Goal: Task Accomplishment & Management: Use online tool/utility

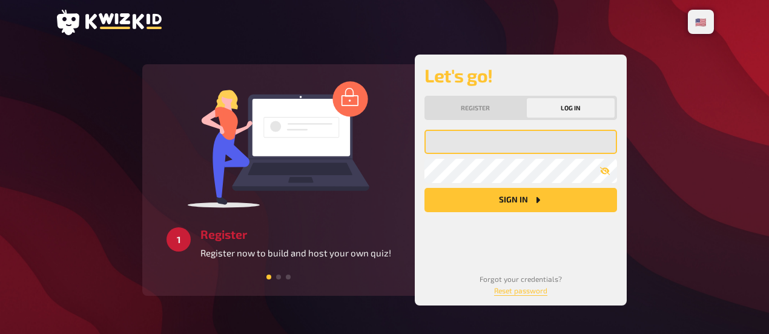
type input "[PERSON_NAME][EMAIL_ADDRESS][DOMAIN_NAME]"
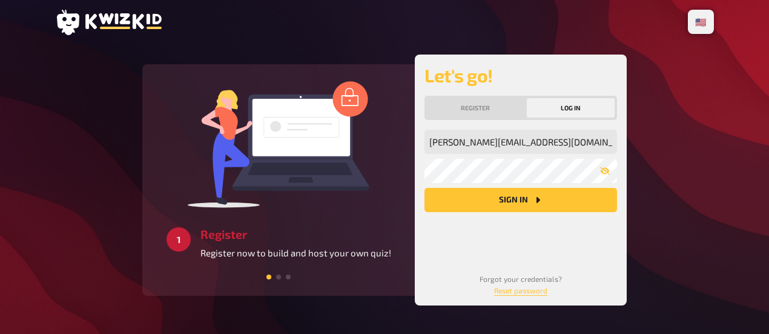
drag, startPoint x: 512, startPoint y: 202, endPoint x: 523, endPoint y: 200, distance: 10.4
click at [512, 202] on button "Sign in" at bounding box center [521, 200] width 193 height 24
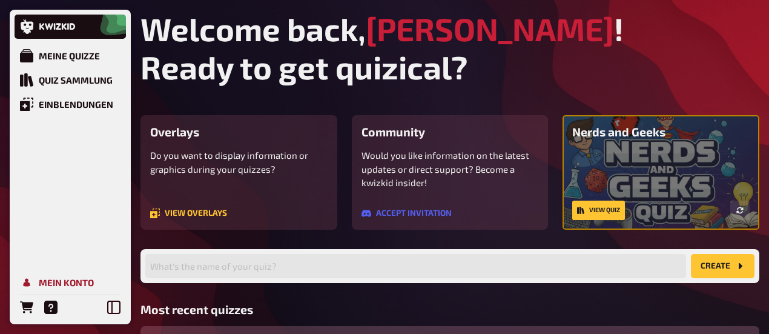
click at [87, 283] on div "Mein Konto" at bounding box center [66, 282] width 55 height 11
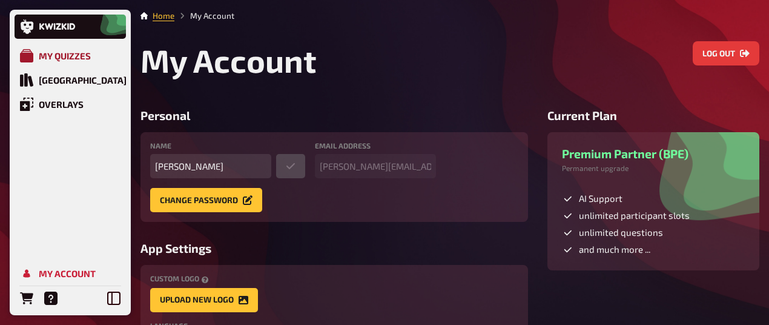
click at [76, 54] on div "My Quizzes" at bounding box center [65, 55] width 52 height 11
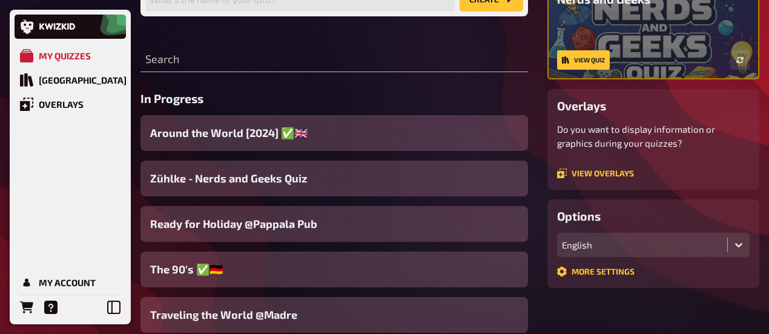
scroll to position [121, 0]
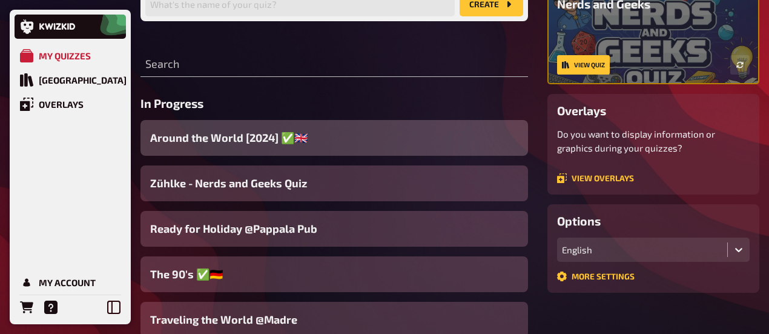
click at [332, 141] on div "Around the World [2024] ✅​🇬🇧​" at bounding box center [334, 138] width 388 height 36
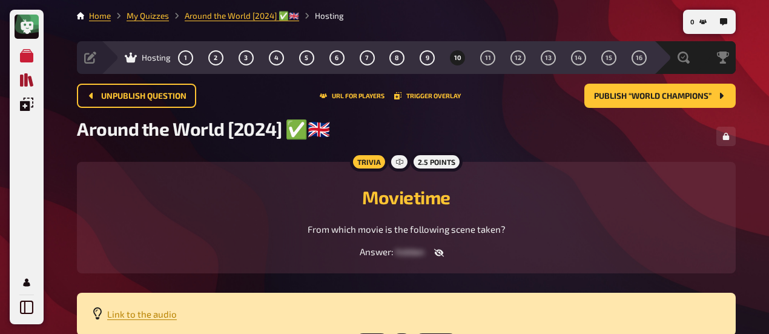
click at [24, 78] on icon "Quiz Library" at bounding box center [26, 79] width 13 height 13
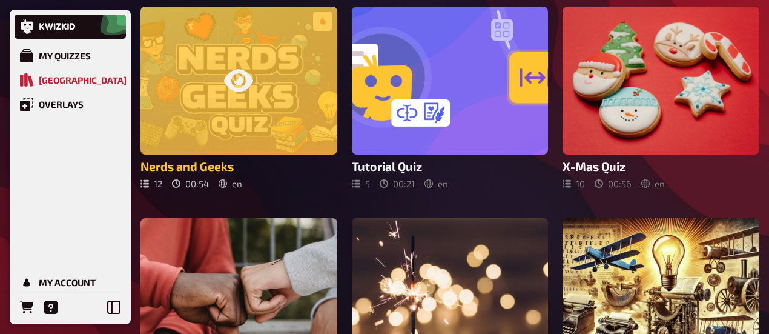
scroll to position [61, 0]
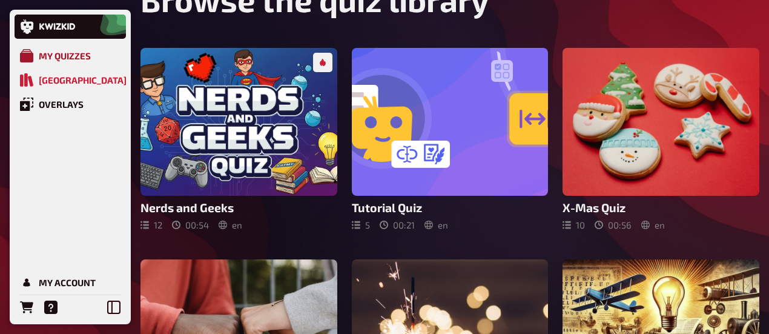
click at [66, 60] on div "My Quizzes" at bounding box center [65, 55] width 52 height 11
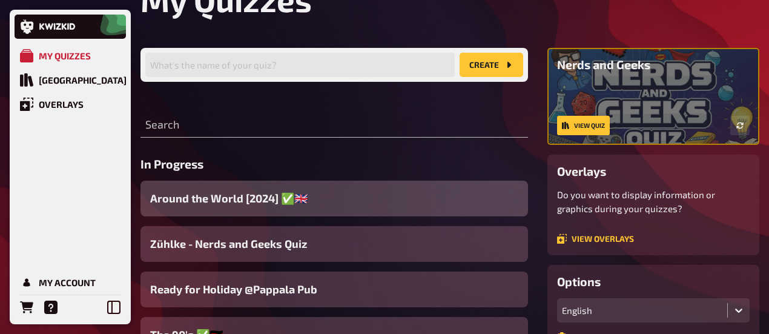
click at [327, 199] on div "Around the World [2024] ✅​🇬🇧​" at bounding box center [334, 198] width 388 height 36
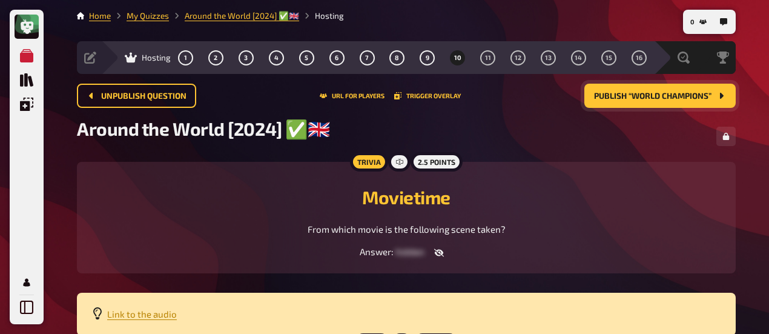
click at [670, 93] on span "Publish “World Champions”" at bounding box center [652, 96] width 117 height 8
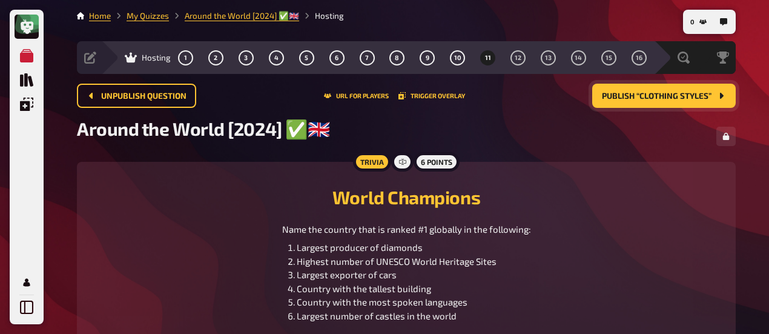
click at [670, 93] on span "Publish “Clothing Styles”" at bounding box center [657, 96] width 110 height 8
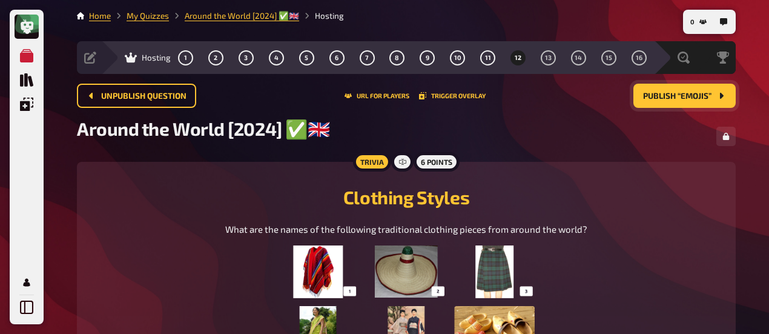
click at [671, 93] on span "Publish “Emojis”" at bounding box center [677, 96] width 68 height 8
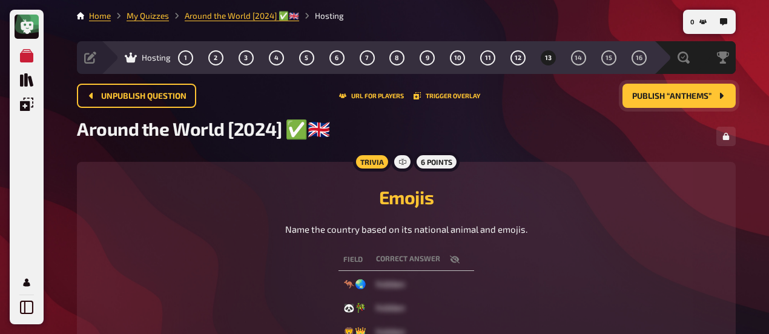
click at [685, 93] on span "Publish “Anthems”" at bounding box center [671, 96] width 79 height 8
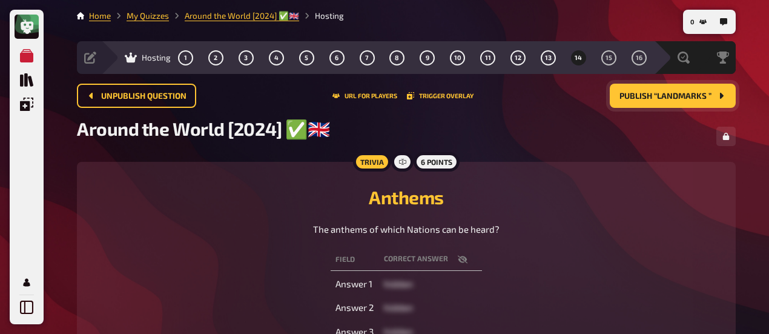
click at [684, 92] on span "Publish “Landmarks ”" at bounding box center [666, 96] width 92 height 8
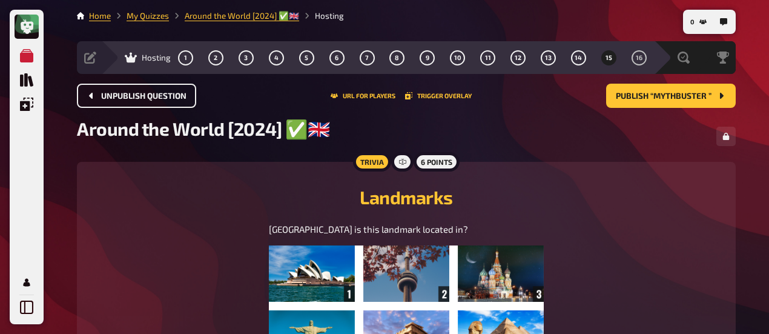
click at [171, 96] on span "Unpublish question" at bounding box center [143, 96] width 85 height 8
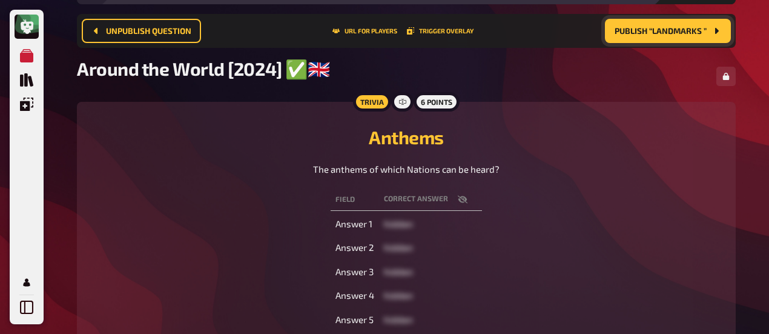
scroll to position [19, 0]
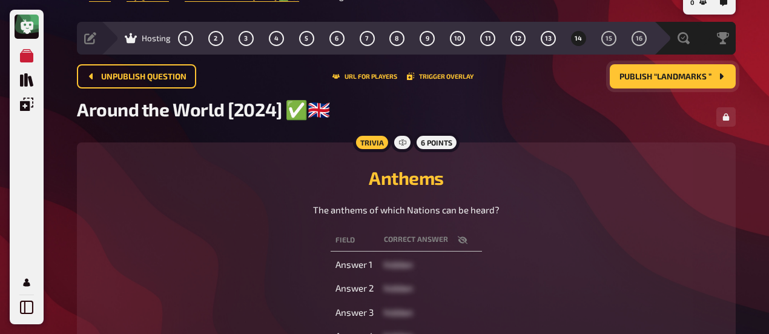
click at [682, 76] on span "Publish “Landmarks ”" at bounding box center [666, 77] width 92 height 8
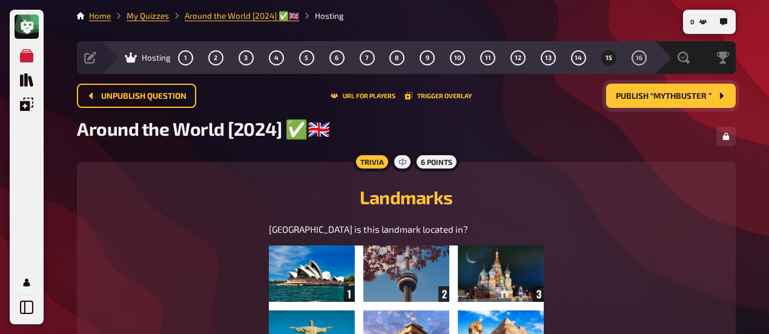
click at [671, 94] on span "Publish “Mythbuster ”" at bounding box center [664, 96] width 96 height 8
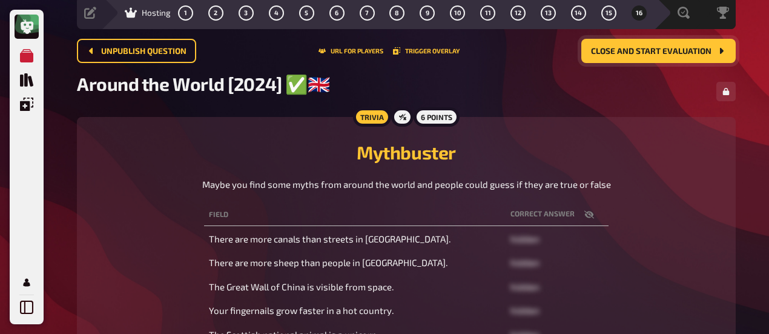
scroll to position [10, 0]
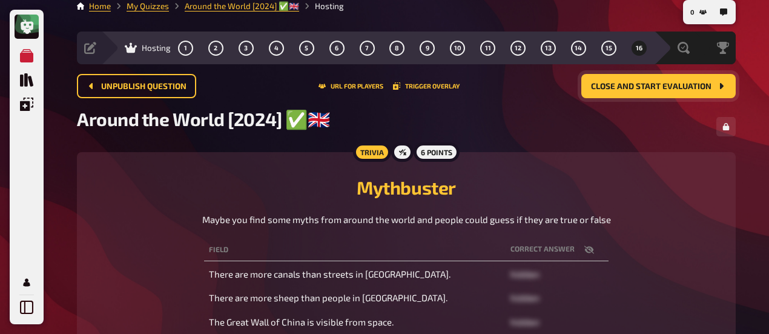
click at [671, 89] on span "Close and start evaluation" at bounding box center [651, 86] width 121 height 8
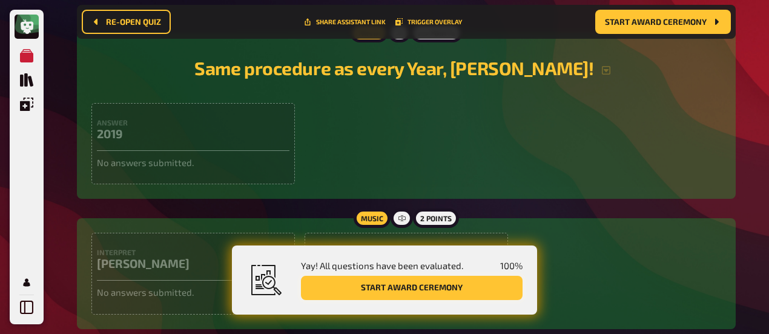
scroll to position [797, 0]
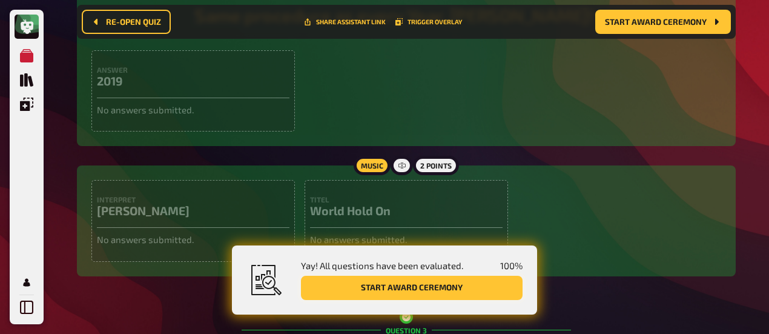
drag, startPoint x: 371, startPoint y: 288, endPoint x: 399, endPoint y: 266, distance: 35.8
click at [371, 287] on button "Start award ceremony" at bounding box center [412, 288] width 222 height 24
click at [468, 280] on button "Start award ceremony" at bounding box center [412, 288] width 222 height 24
click at [415, 296] on button "Start award ceremony" at bounding box center [412, 288] width 222 height 24
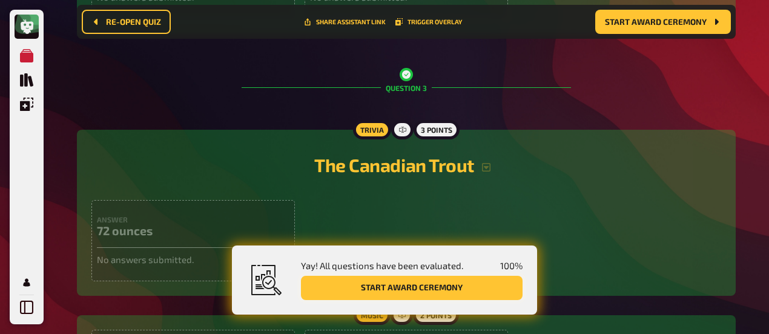
click at [405, 290] on button "Start award ceremony" at bounding box center [412, 288] width 222 height 24
click at [678, 22] on span "Start award ceremony" at bounding box center [656, 22] width 102 height 8
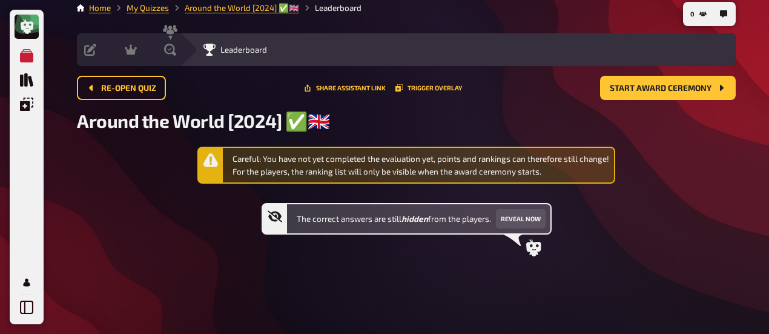
scroll to position [9, 0]
click at [530, 208] on div "The correct answers are still hidden from the players. Reveal now" at bounding box center [407, 218] width 290 height 31
click at [531, 215] on button "Reveal now" at bounding box center [521, 218] width 50 height 19
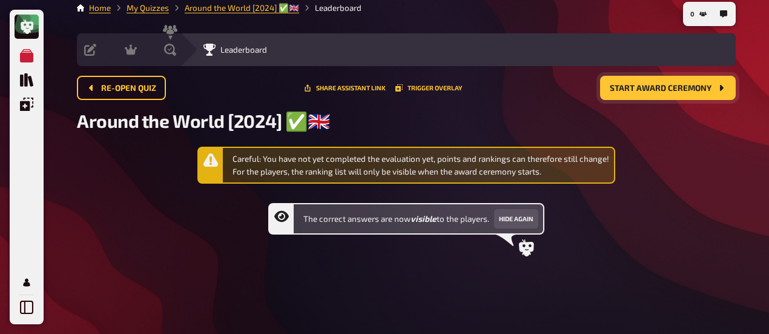
click at [656, 88] on span "Start award ceremony" at bounding box center [661, 88] width 102 height 8
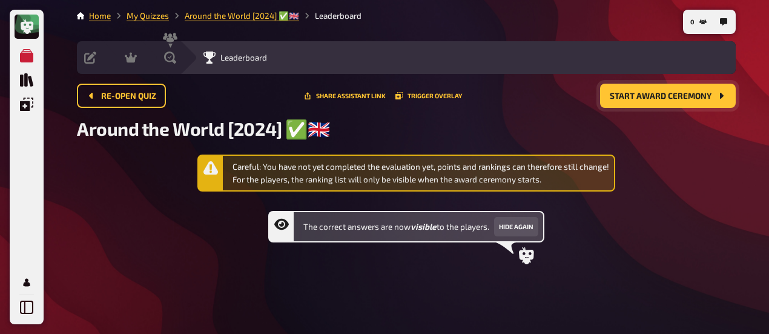
click at [718, 94] on icon "Start award ceremony" at bounding box center [721, 96] width 10 height 10
click at [724, 98] on icon "Start award ceremony" at bounding box center [721, 96] width 10 height 10
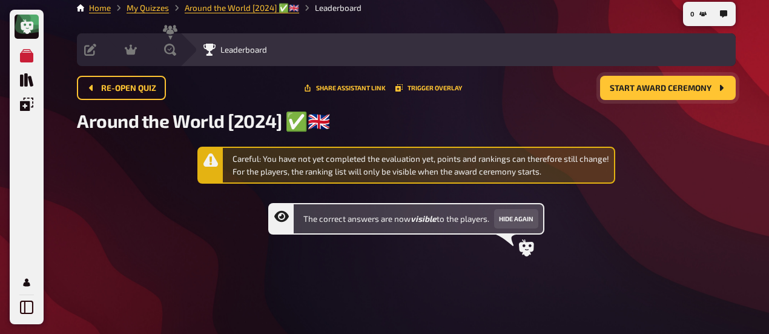
click at [206, 163] on icon at bounding box center [210, 159] width 15 height 13
click at [281, 157] on div "Careful: You have not yet completed the evaluation yet, points and rankings can…" at bounding box center [421, 165] width 377 height 25
click at [124, 89] on span "Re-open Quiz" at bounding box center [128, 88] width 55 height 8
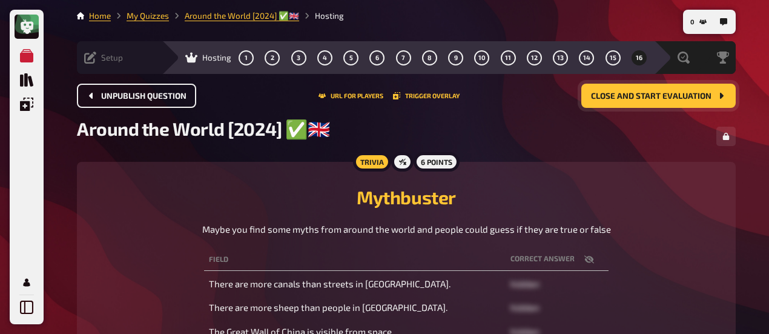
click at [96, 61] on icon at bounding box center [90, 57] width 12 height 12
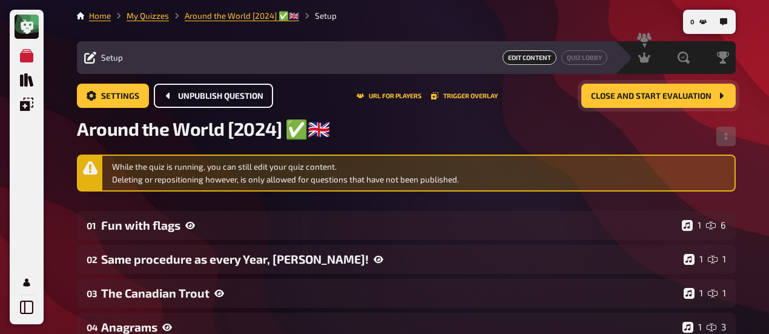
click at [722, 95] on icon "Close and start evaluation" at bounding box center [722, 96] width 4 height 6
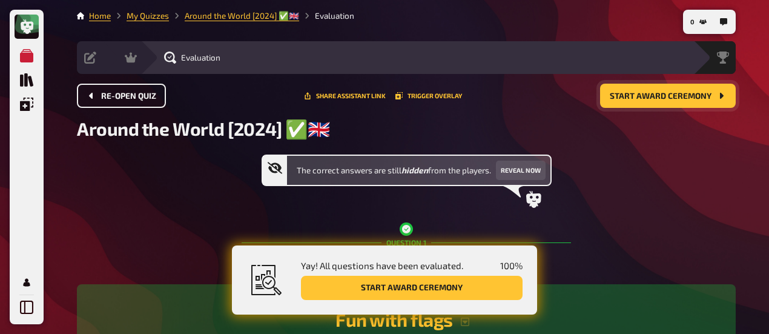
click at [719, 94] on icon "Start award ceremony" at bounding box center [721, 96] width 10 height 10
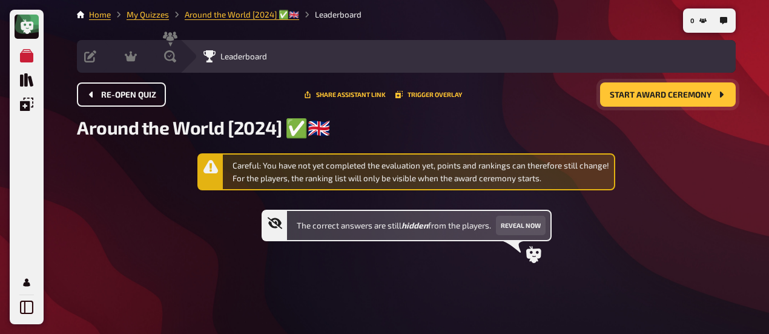
scroll to position [9, 0]
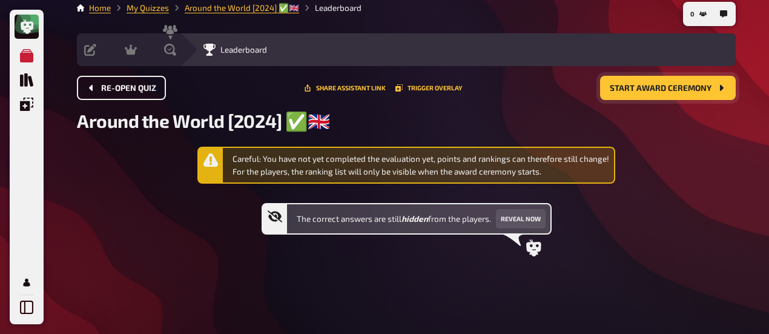
click at [724, 84] on icon "Start award ceremony" at bounding box center [721, 88] width 10 height 10
click at [94, 90] on icon "Re-open Quiz" at bounding box center [92, 88] width 10 height 10
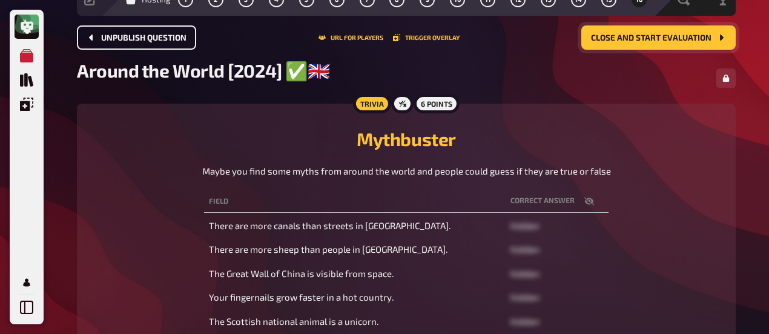
scroll to position [61, 0]
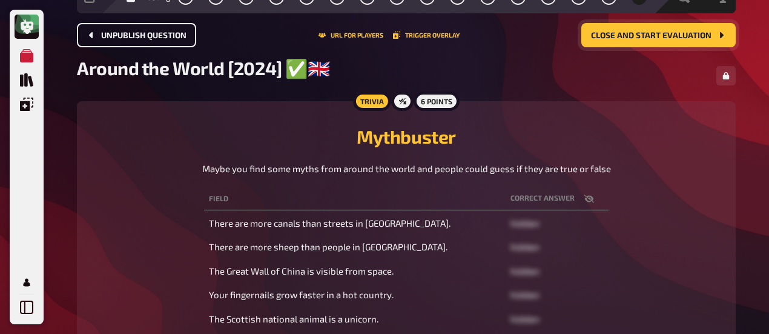
click at [721, 33] on icon "Close and start evaluation" at bounding box center [722, 35] width 4 height 6
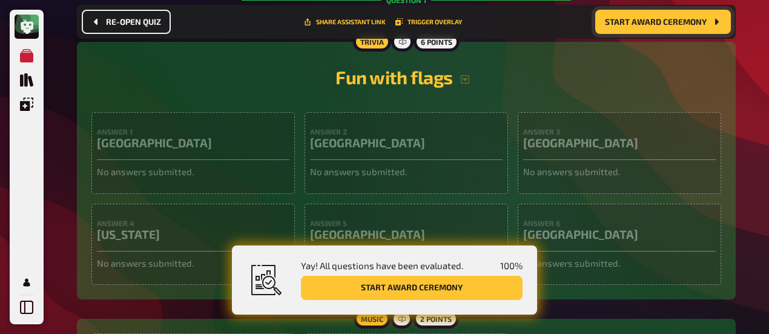
scroll to position [373, 0]
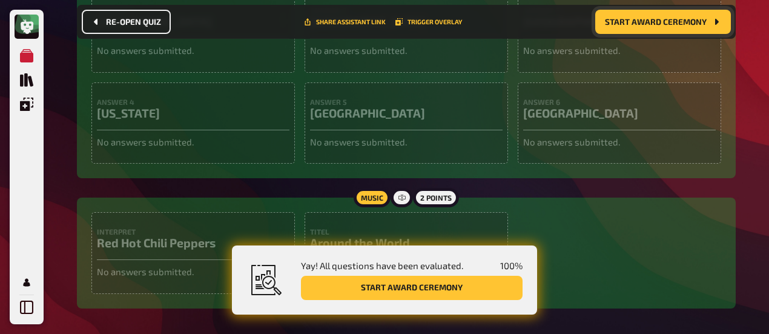
click at [589, 50] on p "No answers submitted." at bounding box center [619, 51] width 193 height 14
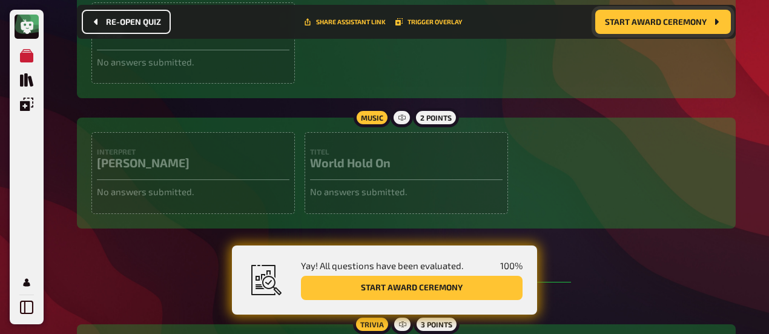
scroll to position [858, 0]
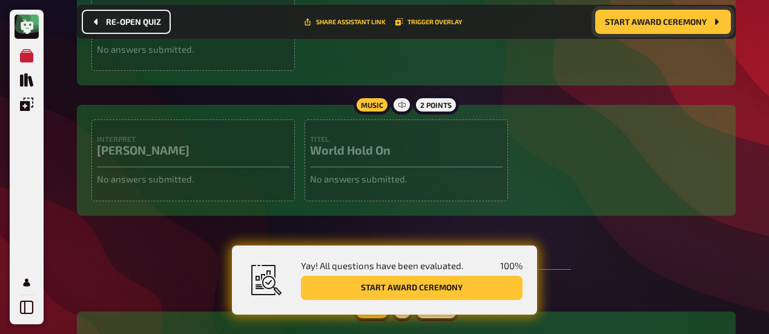
drag, startPoint x: 168, startPoint y: 196, endPoint x: 313, endPoint y: 163, distance: 148.5
click at [168, 196] on div "Interpret [PERSON_NAME] No answers submitted." at bounding box center [192, 160] width 203 height 82
click at [391, 170] on div "Titel World Hold On No answers submitted." at bounding box center [406, 160] width 203 height 82
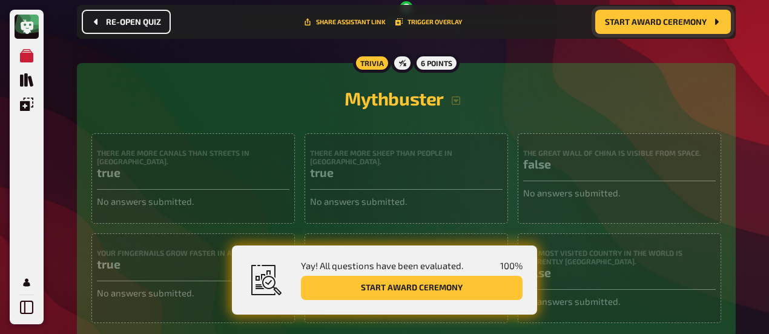
scroll to position [7241, 0]
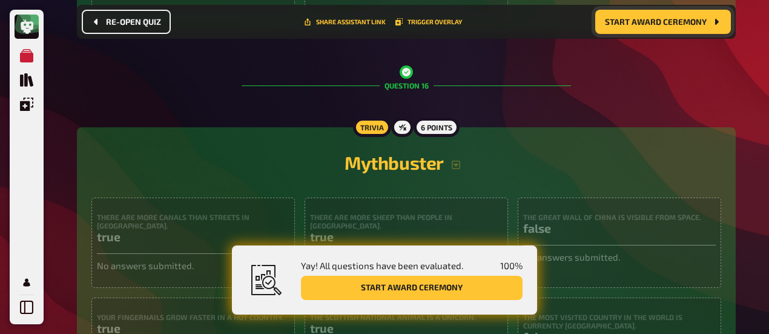
scroll to position [6938, 0]
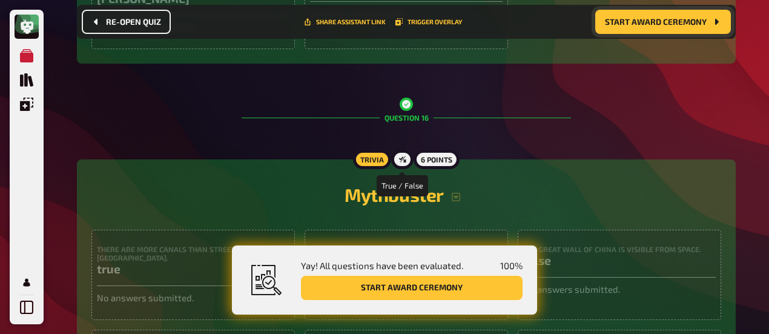
click at [399, 156] on icon at bounding box center [402, 159] width 7 height 7
click at [438, 160] on div "6 points" at bounding box center [437, 159] width 46 height 19
click at [721, 24] on icon "Start award ceremony" at bounding box center [717, 22] width 10 height 10
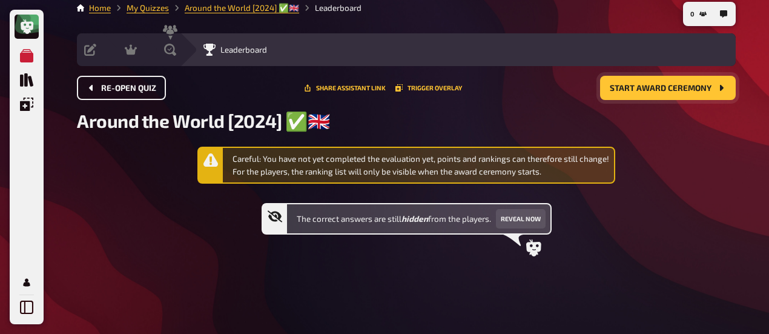
scroll to position [9, 0]
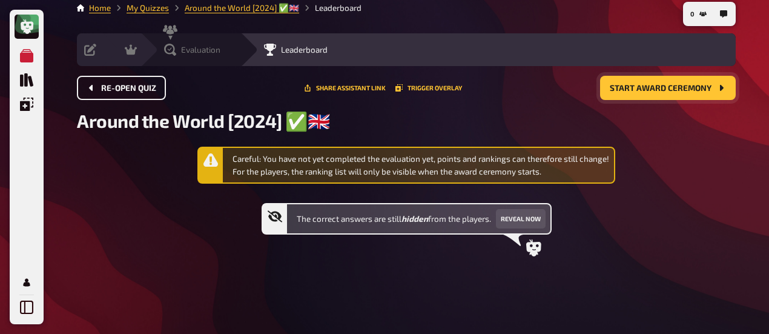
click at [188, 53] on div "Evaluation" at bounding box center [192, 50] width 56 height 12
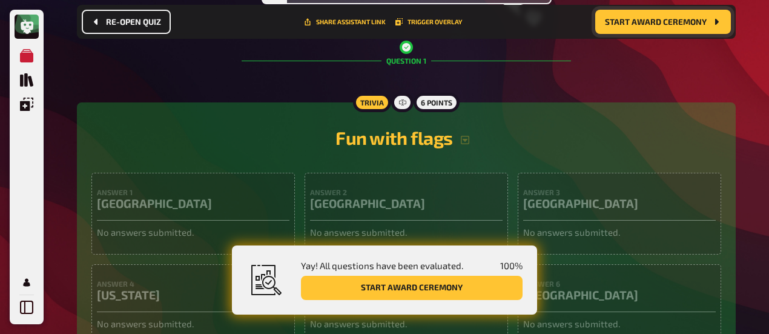
scroll to position [373, 0]
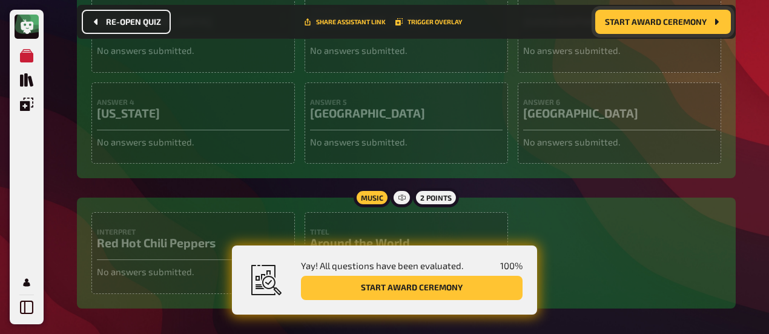
click at [521, 265] on span "100 %" at bounding box center [511, 265] width 22 height 11
click at [454, 291] on button "Start award ceremony" at bounding box center [412, 288] width 222 height 24
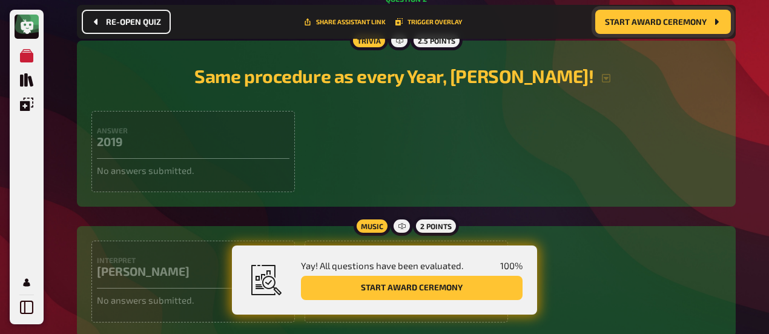
scroll to position [615, 0]
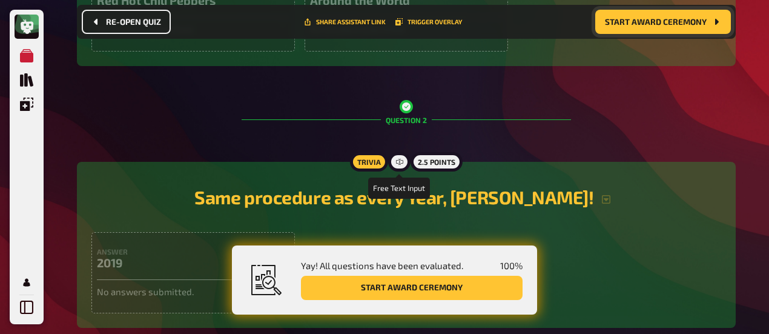
drag, startPoint x: 408, startPoint y: 170, endPoint x: 410, endPoint y: 134, distance: 35.8
click at [408, 167] on div "Trivia 2.5 points" at bounding box center [406, 161] width 113 height 19
click at [406, 111] on icon at bounding box center [406, 106] width 8 height 8
click at [402, 161] on icon at bounding box center [399, 161] width 7 height 7
click at [408, 111] on icon at bounding box center [406, 106] width 8 height 8
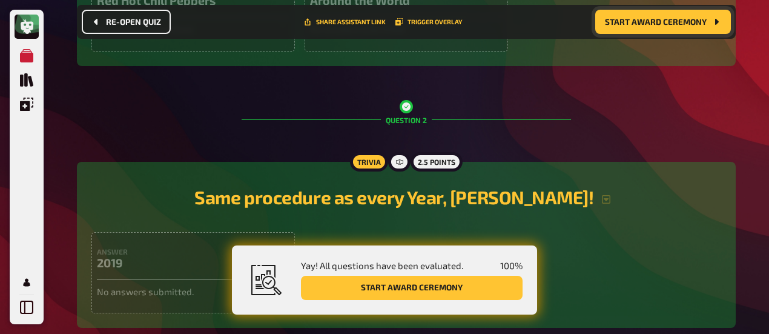
click at [368, 162] on div "Trivia" at bounding box center [369, 161] width 38 height 19
click at [718, 26] on icon "Start award ceremony" at bounding box center [717, 22] width 10 height 10
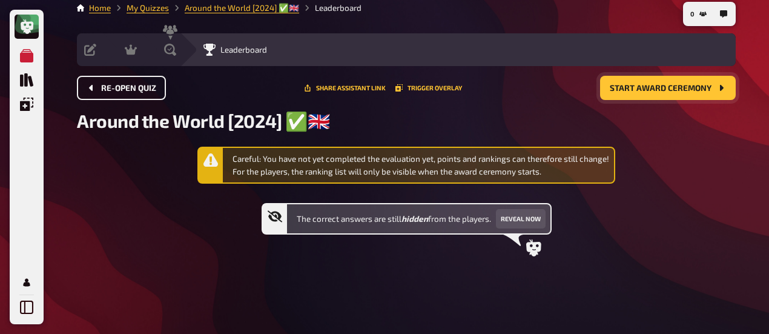
scroll to position [9, 0]
click at [144, 4] on link "My Quizzes" at bounding box center [148, 8] width 42 height 10
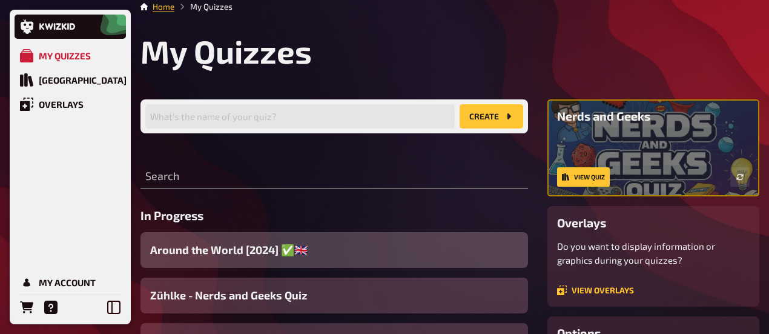
scroll to position [130, 0]
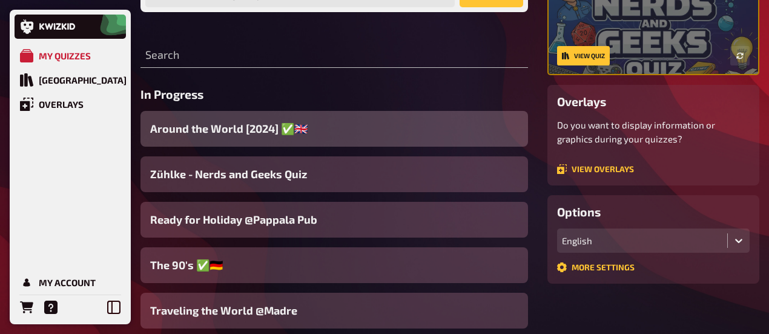
click at [317, 130] on div "Around the World [2024] ✅​🇬🇧​" at bounding box center [334, 129] width 388 height 36
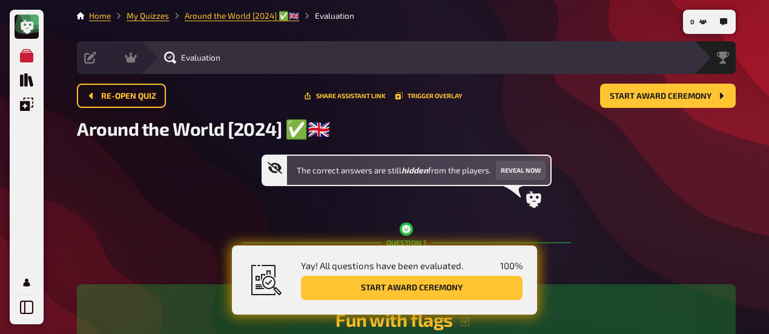
click at [203, 56] on span "Evaluation" at bounding box center [200, 58] width 39 height 10
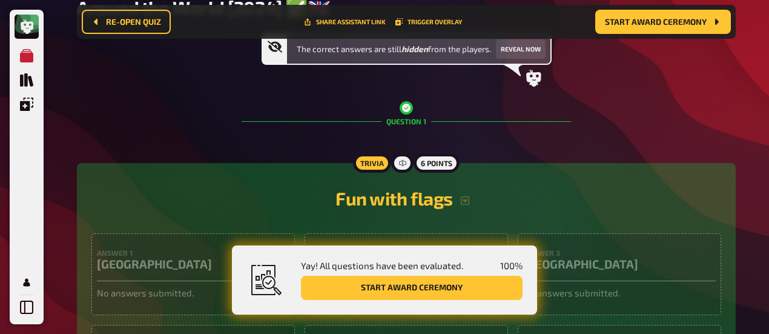
scroll to position [312, 0]
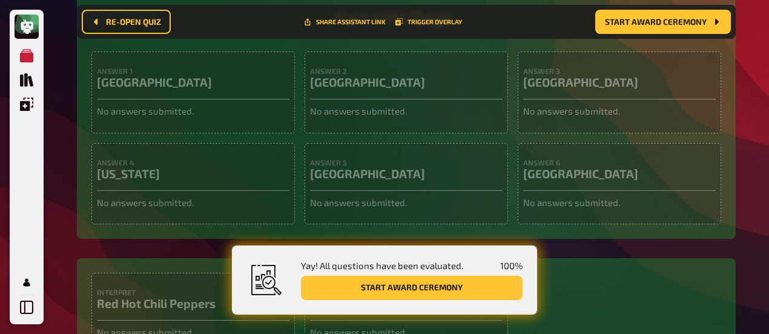
click at [495, 293] on button "Start award ceremony" at bounding box center [412, 288] width 222 height 24
click at [707, 25] on button "Start award ceremony" at bounding box center [663, 22] width 136 height 24
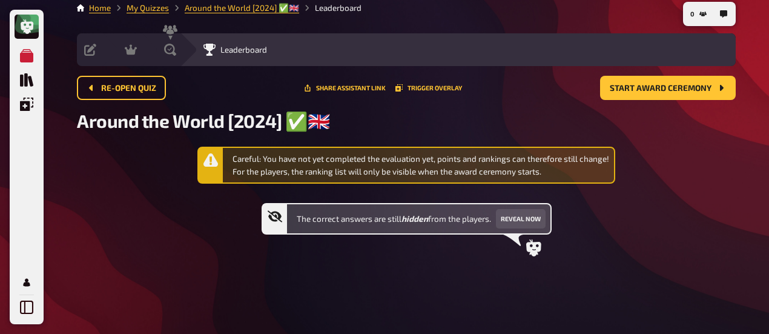
scroll to position [9, 0]
click at [145, 7] on link "My Quizzes" at bounding box center [148, 8] width 42 height 10
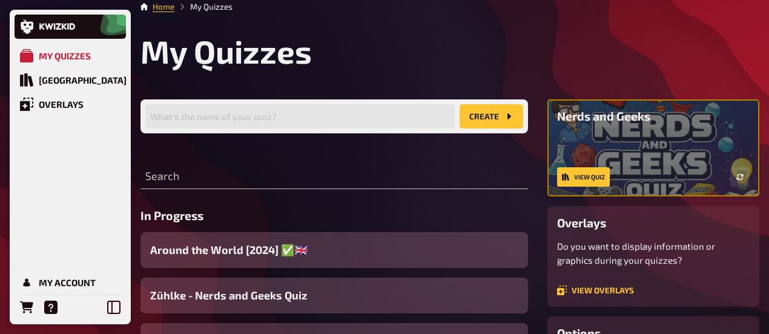
scroll to position [70, 0]
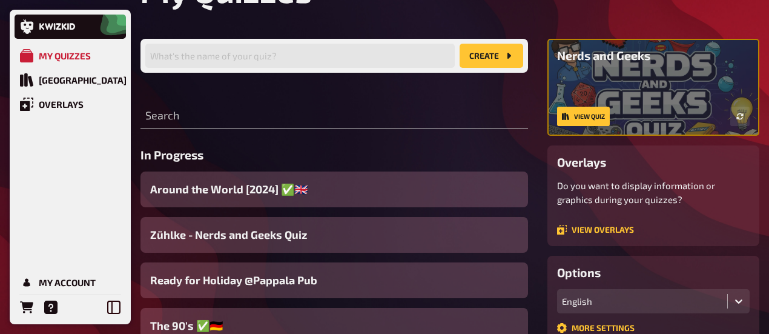
drag, startPoint x: 346, startPoint y: 190, endPoint x: 332, endPoint y: 156, distance: 36.7
click at [332, 156] on h3 "In Progress" at bounding box center [334, 155] width 388 height 14
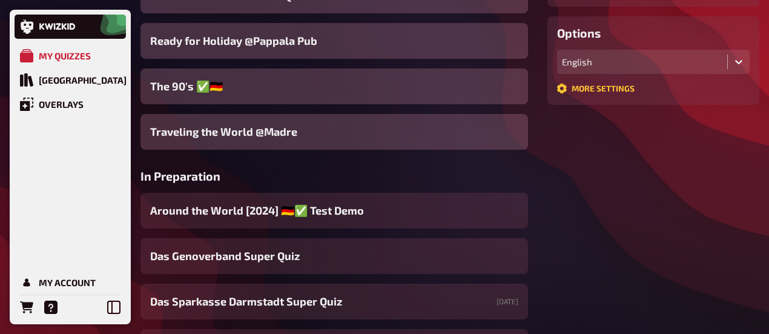
scroll to position [191, 0]
